Goal: Task Accomplishment & Management: Manage account settings

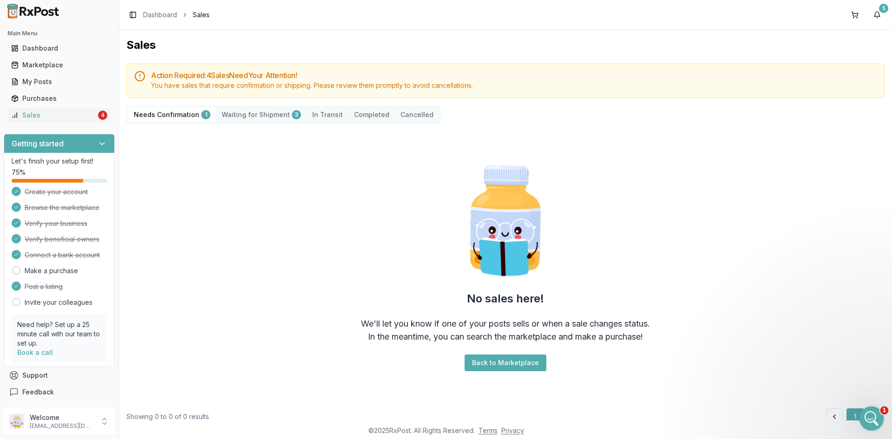
click at [878, 414] on div "Open Intercom Messenger" at bounding box center [869, 417] width 31 height 31
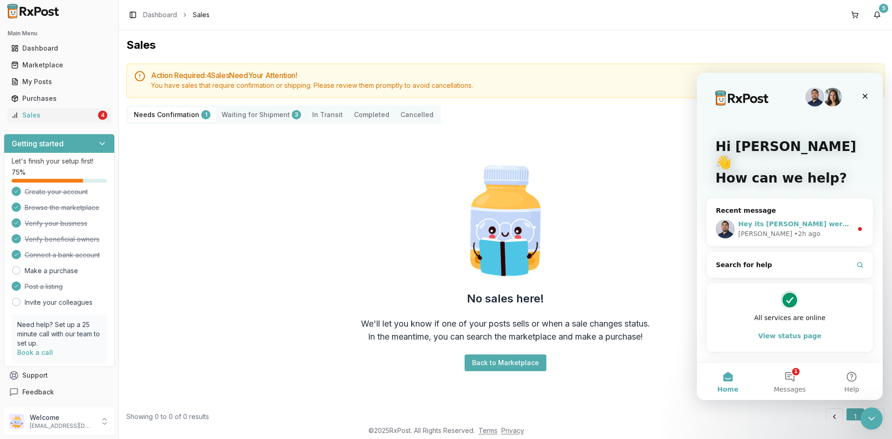
click at [827, 220] on span "Hey its [PERSON_NAME] were you able to print everything out??" at bounding box center [856, 223] width 236 height 7
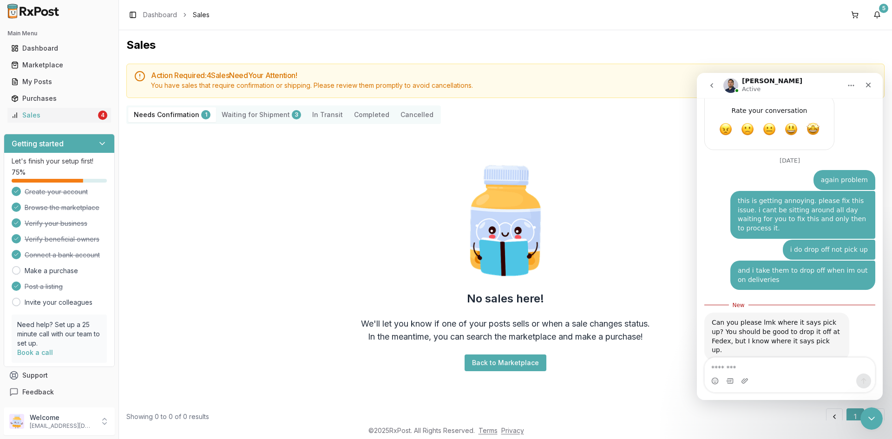
scroll to position [383, 0]
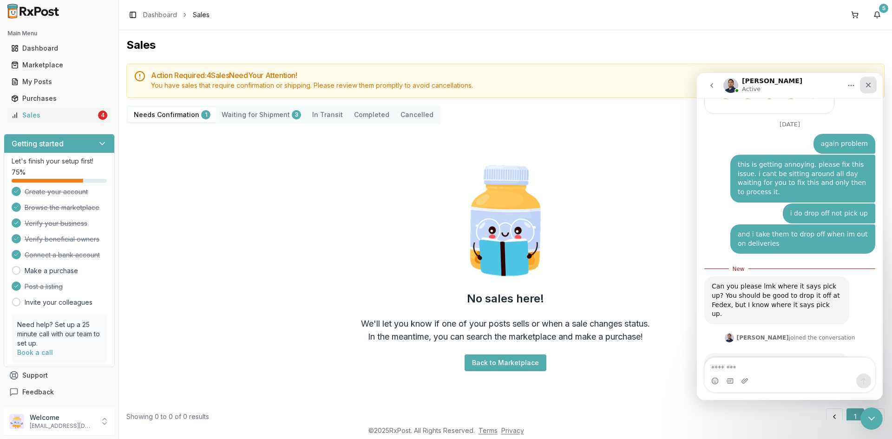
click at [869, 90] on div "Close" at bounding box center [868, 85] width 17 height 17
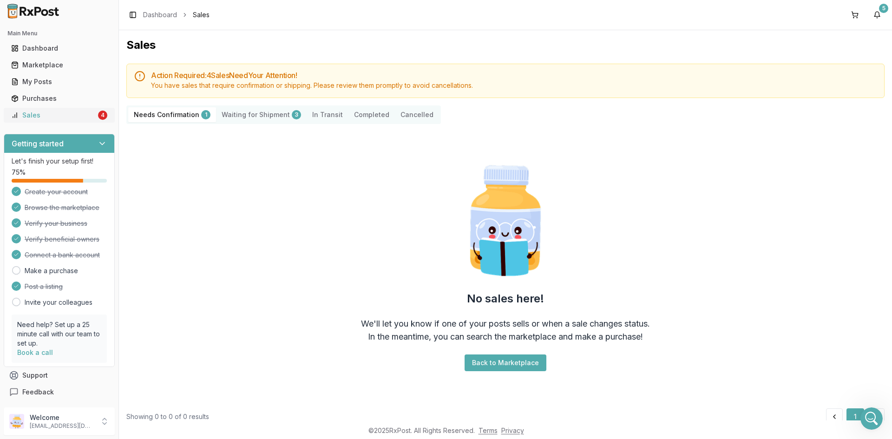
click at [38, 114] on div "Sales" at bounding box center [53, 115] width 85 height 9
click at [187, 111] on Confirmation "Needs Confirmation 1" at bounding box center [172, 114] width 88 height 15
click at [483, 366] on button "Back to Marketplace" at bounding box center [505, 362] width 82 height 17
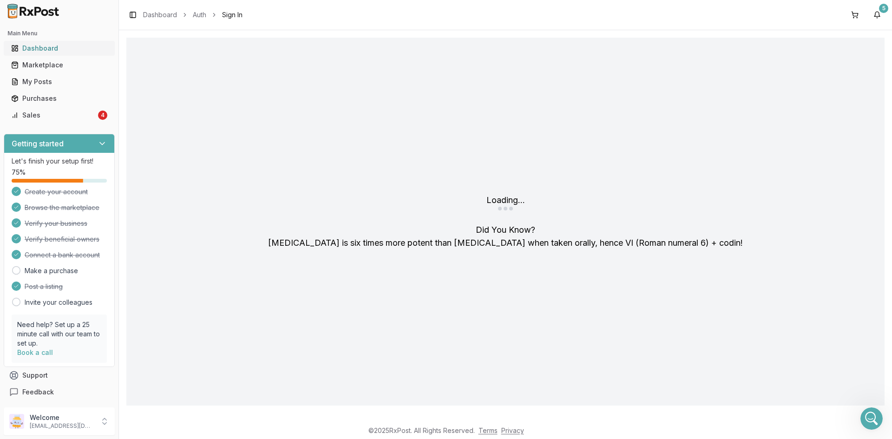
click at [32, 43] on link "Dashboard" at bounding box center [59, 48] width 104 height 17
click at [44, 124] on div "Main Menu Dashboard Marketplace My Posts Purchases Sales 4" at bounding box center [59, 74] width 118 height 104
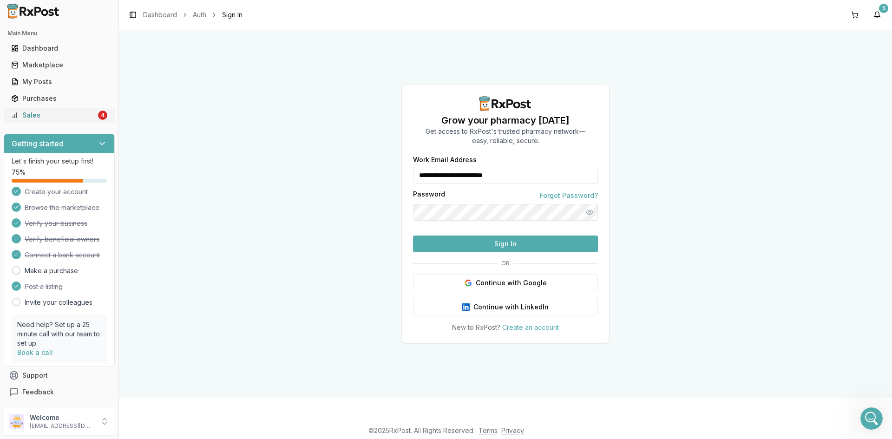
click at [44, 114] on div "Sales" at bounding box center [53, 115] width 85 height 9
click at [536, 252] on button "Sign In" at bounding box center [505, 243] width 185 height 17
click at [510, 252] on button "Sign In" at bounding box center [505, 243] width 185 height 17
click at [502, 252] on button "Sign In" at bounding box center [505, 243] width 185 height 17
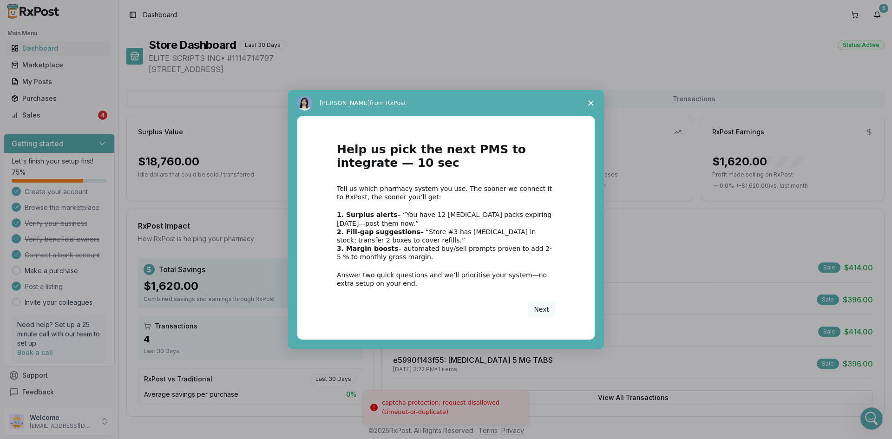
click at [583, 105] on span "Close survey" at bounding box center [591, 103] width 26 height 26
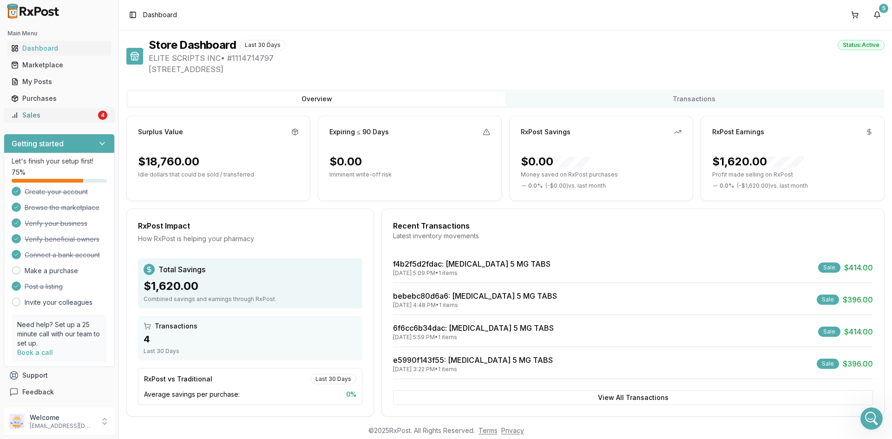
click at [18, 111] on div "Sales" at bounding box center [53, 115] width 85 height 9
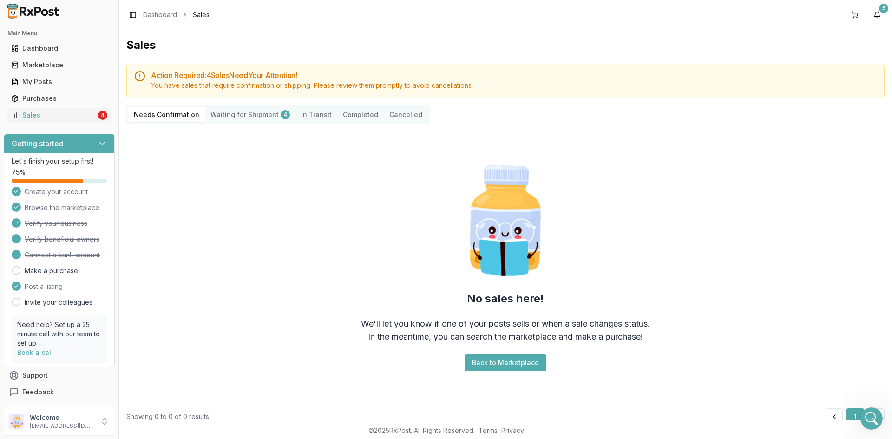
click at [230, 115] on Shipment "Waiting for Shipment 4" at bounding box center [250, 114] width 91 height 15
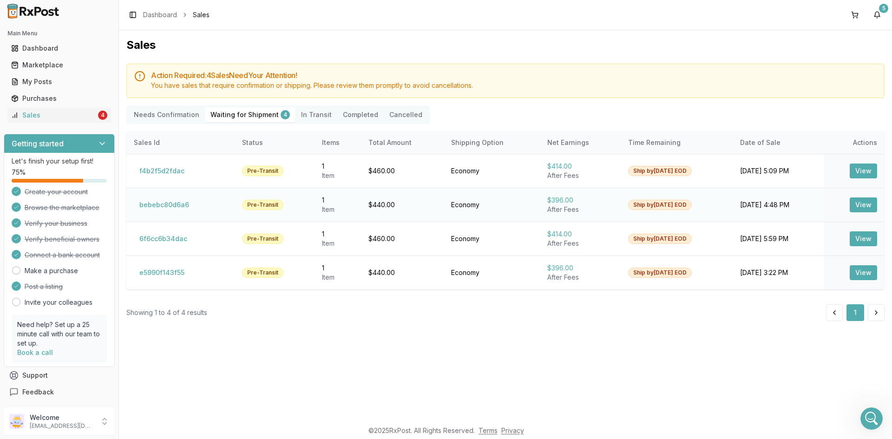
click at [867, 204] on button "View" at bounding box center [862, 204] width 27 height 15
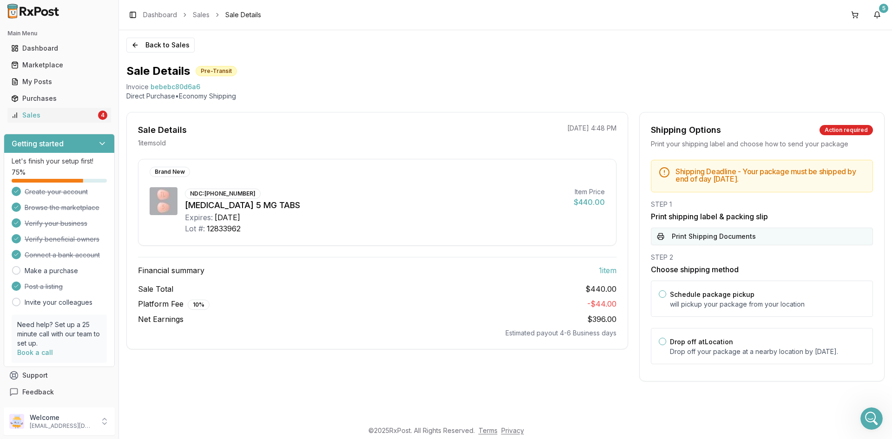
click at [695, 241] on button "Print Shipping Documents" at bounding box center [762, 237] width 222 height 18
click at [56, 119] on div "Sales" at bounding box center [53, 115] width 85 height 9
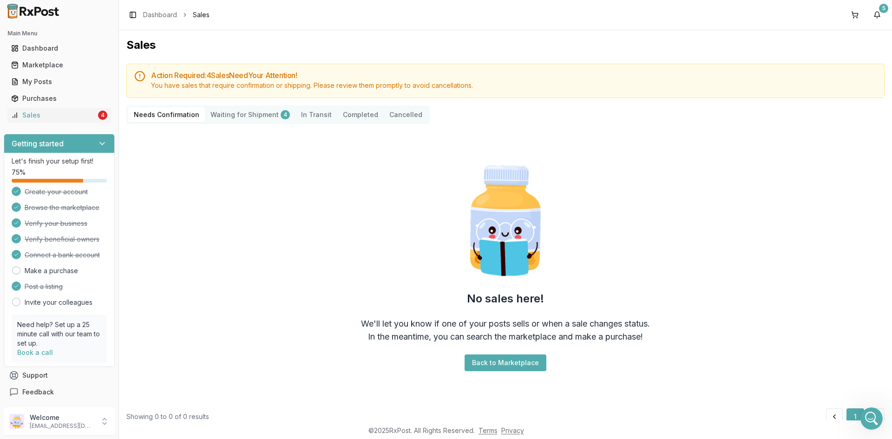
click at [226, 110] on Shipment "Waiting for Shipment 4" at bounding box center [250, 114] width 91 height 15
click at [864, 411] on div "Open Intercom Messenger" at bounding box center [869, 417] width 31 height 31
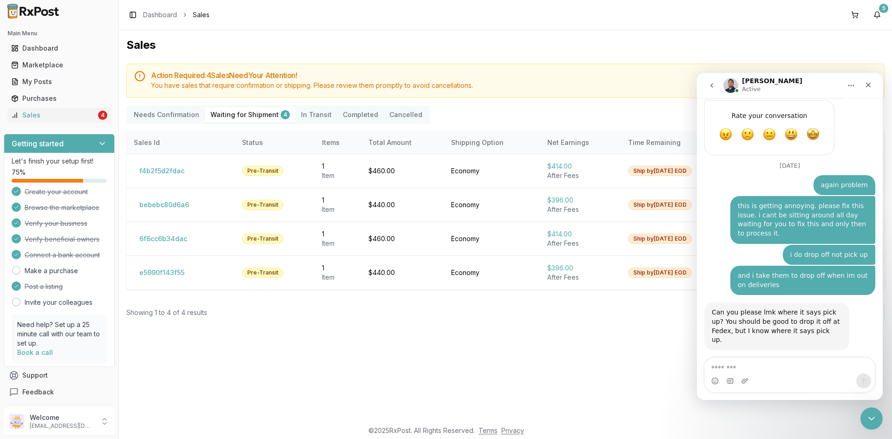
scroll to position [367, 0]
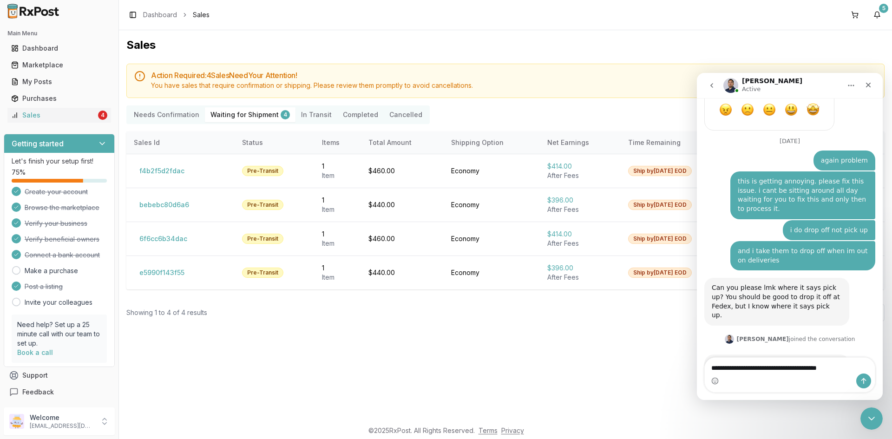
type textarea "**********"
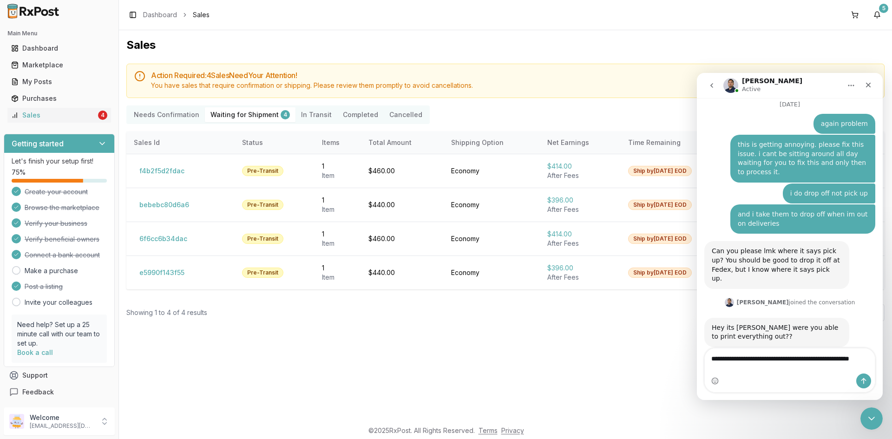
scroll to position [413, 0]
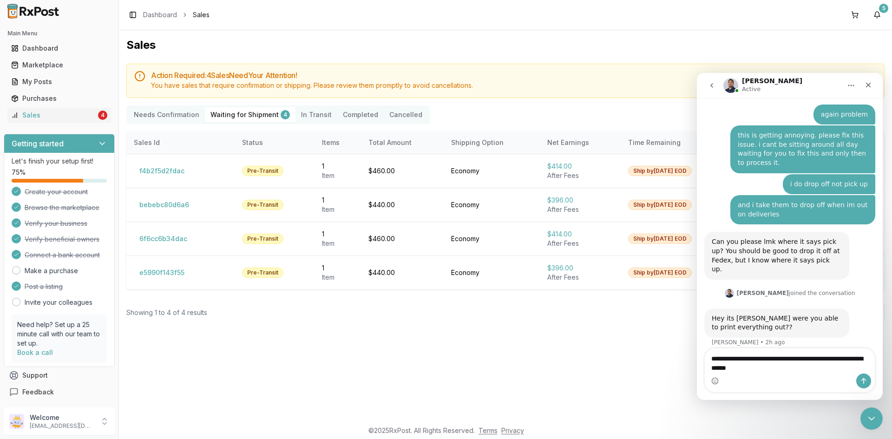
type textarea "**********"
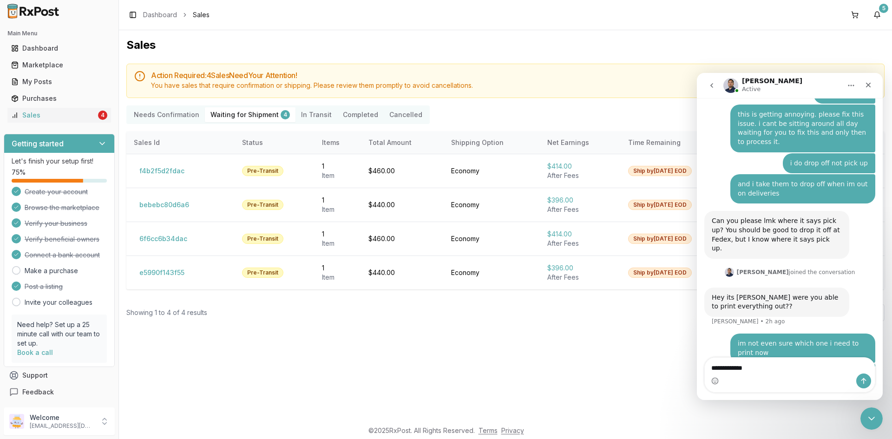
type textarea "**********"
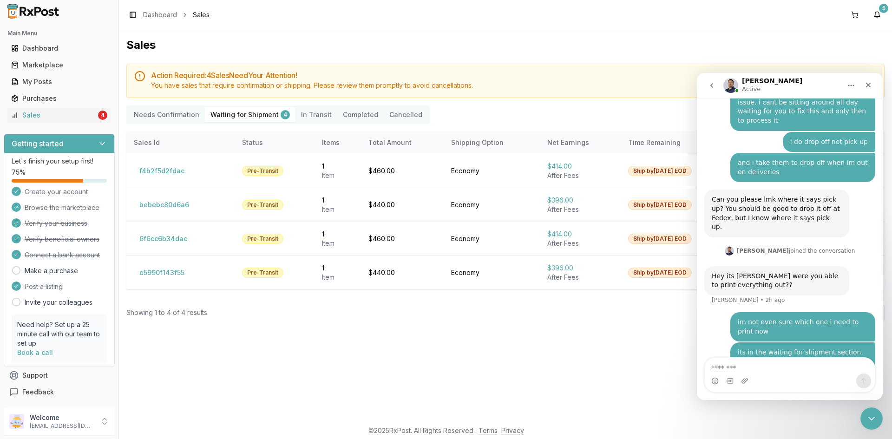
click at [604, 78] on h5 "Action Required: 4 Sale s Need Your Attention!" at bounding box center [513, 75] width 725 height 7
click at [871, 89] on div "Close" at bounding box center [868, 85] width 17 height 17
